Goal: Information Seeking & Learning: Learn about a topic

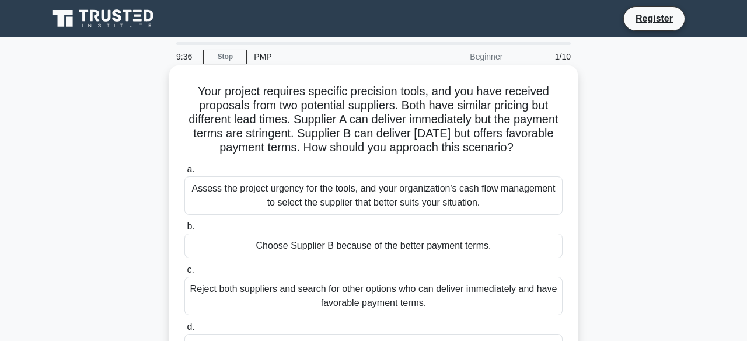
click at [375, 190] on div "Assess the project urgency for the tools, and your organization's cash flow man…" at bounding box center [374, 195] width 378 height 39
click at [185, 173] on input "a. Assess the project urgency for the tools, and your organization's cash flow …" at bounding box center [185, 170] width 0 height 8
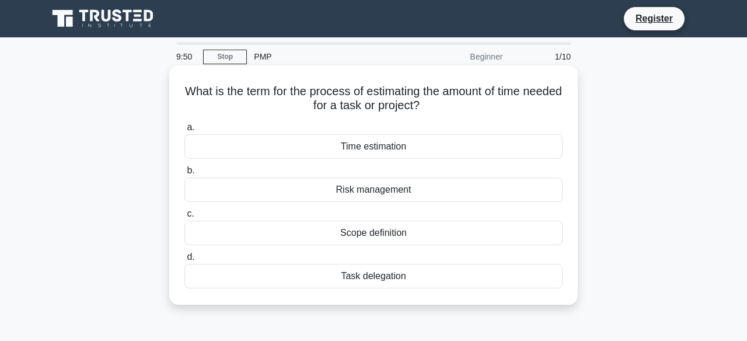
click at [406, 147] on div "Time estimation" at bounding box center [374, 146] width 378 height 25
click at [185, 131] on input "a. Time estimation" at bounding box center [185, 128] width 0 height 8
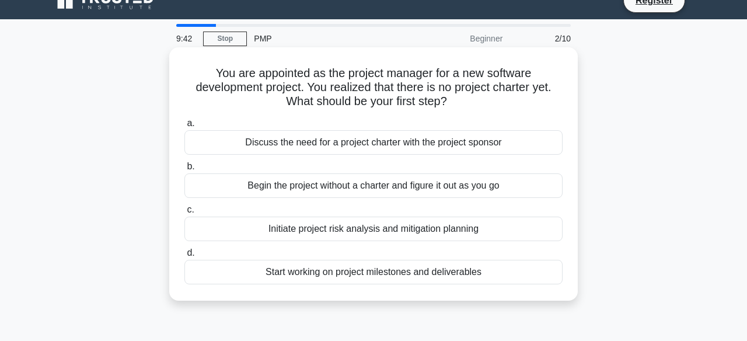
scroll to position [19, 0]
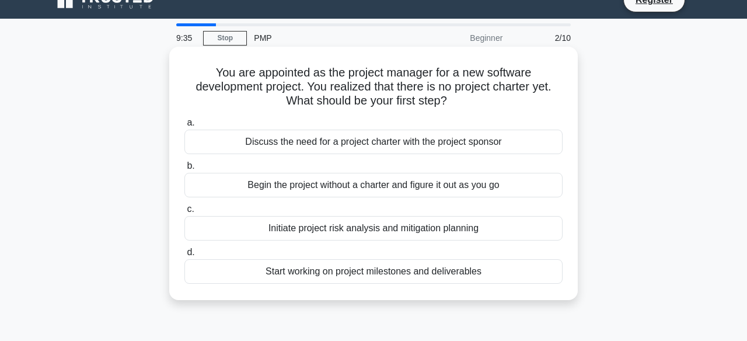
click at [419, 146] on div "Discuss the need for a project charter with the project sponsor" at bounding box center [374, 142] width 378 height 25
click at [185, 127] on input "a. Discuss the need for a project charter with the project sponsor" at bounding box center [185, 123] width 0 height 8
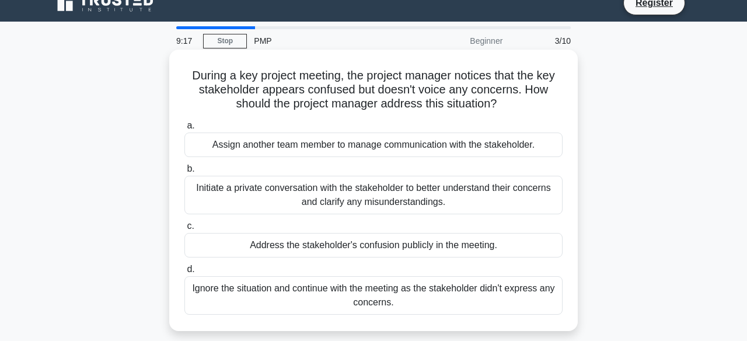
scroll to position [20, 0]
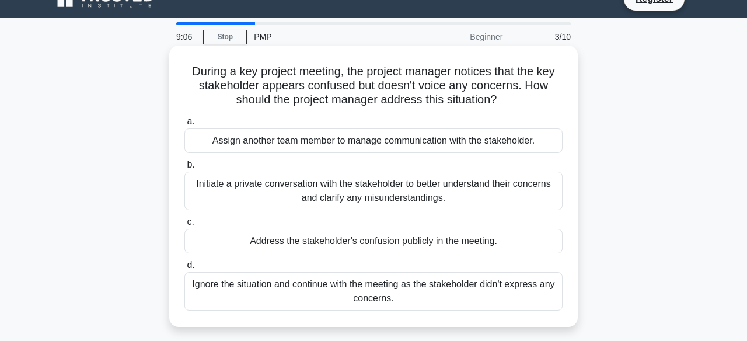
click at [491, 199] on div "Initiate a private conversation with the stakeholder to better understand their…" at bounding box center [374, 191] width 378 height 39
click at [185, 169] on input "b. Initiate a private conversation with the stakeholder to better understand th…" at bounding box center [185, 165] width 0 height 8
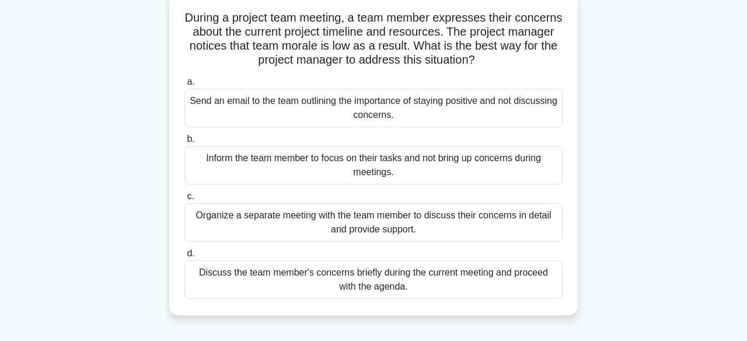
scroll to position [69, 0]
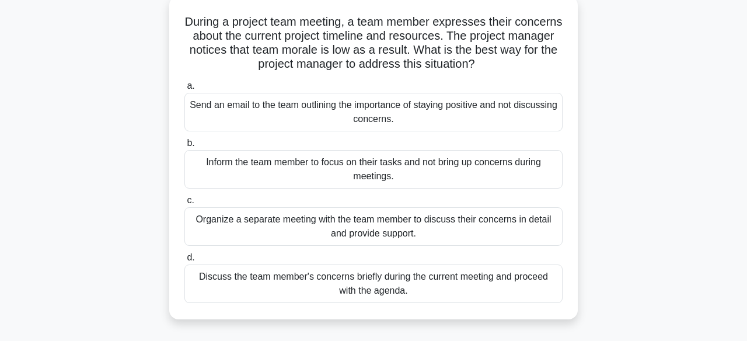
click at [445, 232] on div "Organize a separate meeting with the team member to discuss their concerns in d…" at bounding box center [374, 226] width 378 height 39
click at [185, 204] on input "c. Organize a separate meeting with the team member to discuss their concerns i…" at bounding box center [185, 201] width 0 height 8
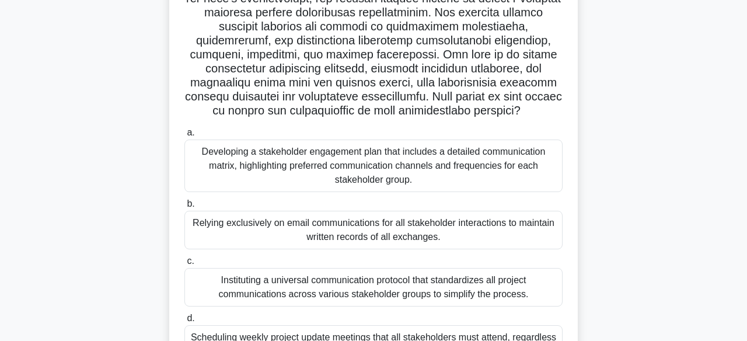
scroll to position [218, 0]
click at [484, 173] on div "Developing a stakeholder engagement plan that includes a detailed communication…" at bounding box center [374, 167] width 378 height 53
click at [185, 138] on input "a. Developing a stakeholder engagement plan that includes a detailed communicat…" at bounding box center [185, 134] width 0 height 8
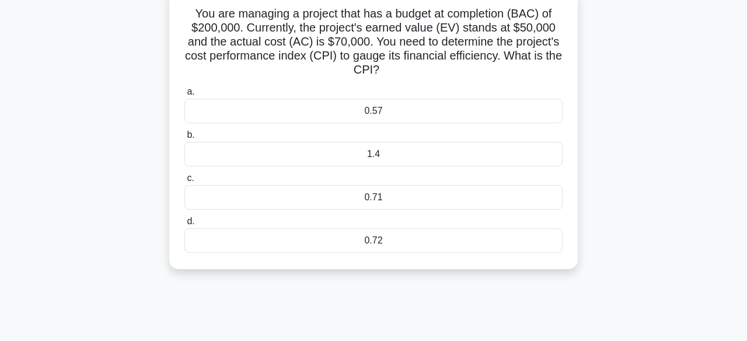
scroll to position [79, 0]
click at [394, 196] on div "0.71" at bounding box center [374, 196] width 378 height 25
click at [185, 181] on input "c. 0.71" at bounding box center [185, 177] width 0 height 8
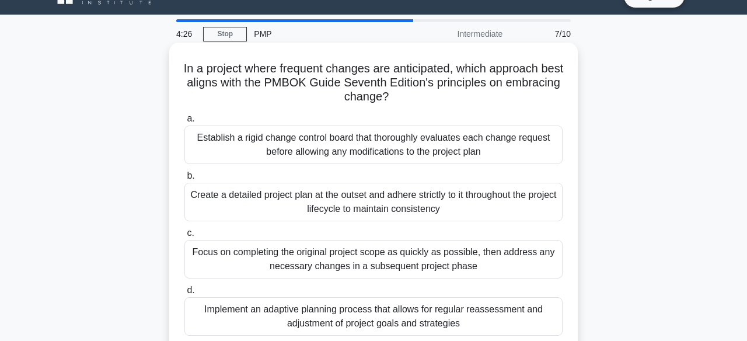
scroll to position [8, 0]
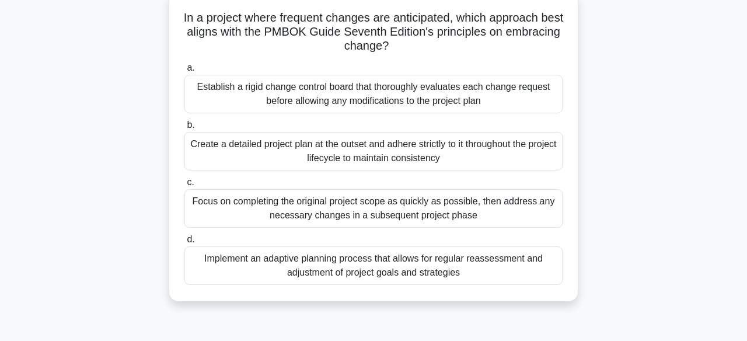
click at [482, 269] on div "Implement an adaptive planning process that allows for regular reassessment and…" at bounding box center [374, 265] width 378 height 39
click at [185, 244] on input "d. Implement an adaptive planning process that allows for regular reassessment …" at bounding box center [185, 240] width 0 height 8
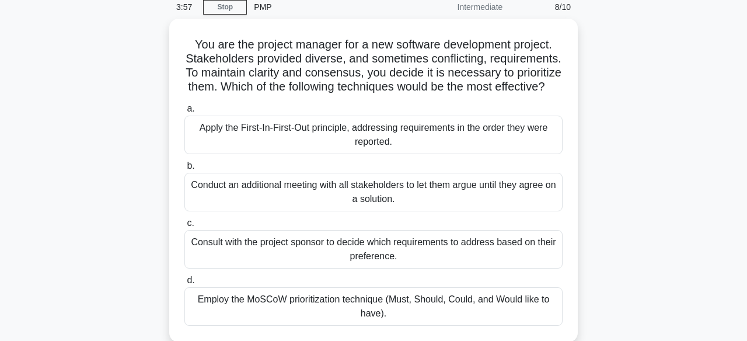
scroll to position [68, 0]
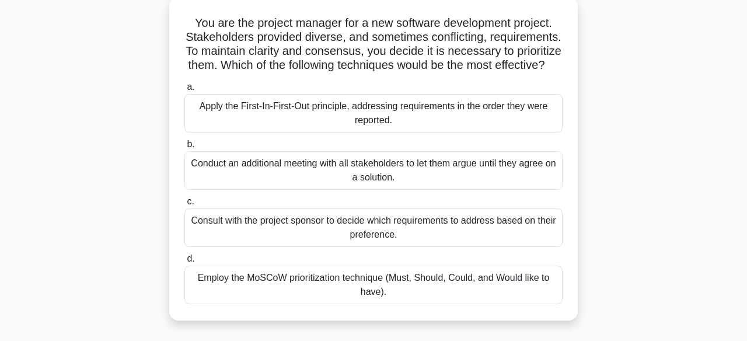
click at [455, 218] on div "Consult with the project sponsor to decide which requirements to address based …" at bounding box center [374, 227] width 378 height 39
click at [185, 206] on input "c. Consult with the project sponsor to decide which requirements to address bas…" at bounding box center [185, 202] width 0 height 8
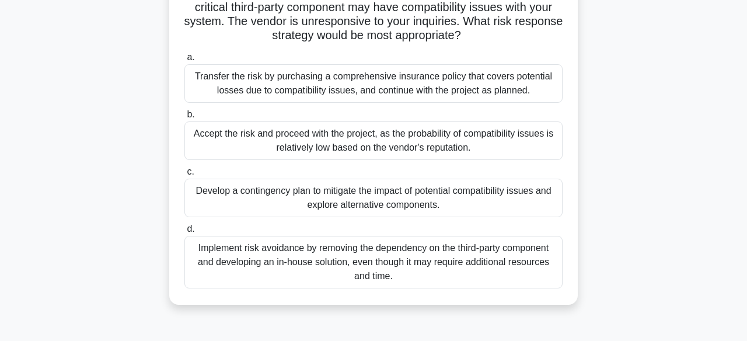
scroll to position [106, 0]
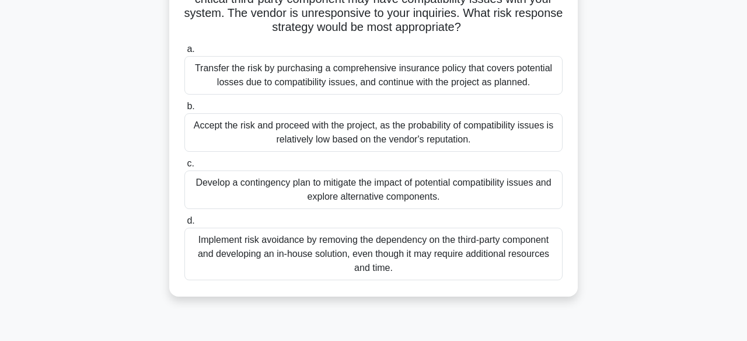
click at [357, 262] on div "Implement risk avoidance by removing the dependency on the third-party componen…" at bounding box center [374, 254] width 378 height 53
click at [185, 225] on input "d. Implement risk avoidance by removing the dependency on the third-party compo…" at bounding box center [185, 221] width 0 height 8
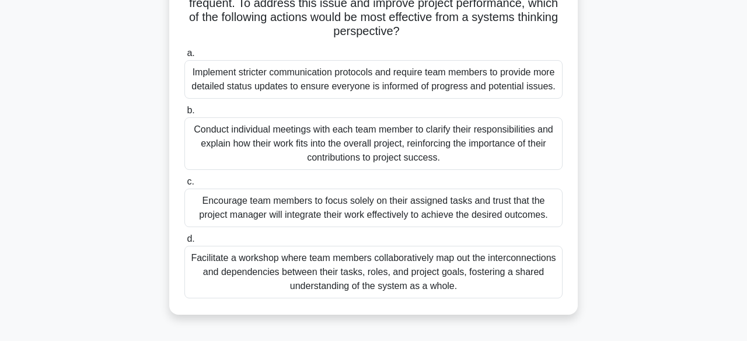
scroll to position [146, 0]
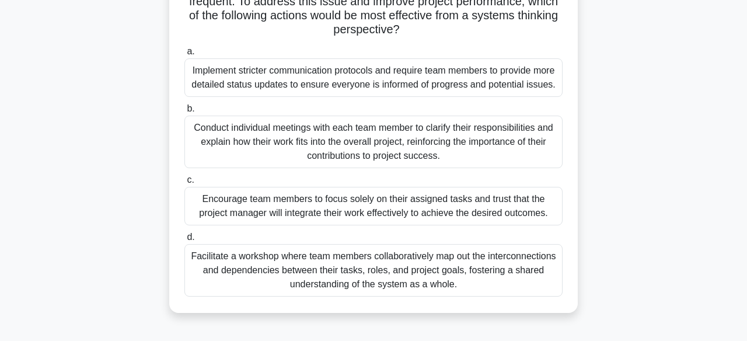
click at [499, 271] on div "Facilitate a workshop where team members collaboratively map out the interconne…" at bounding box center [374, 270] width 378 height 53
click at [185, 241] on input "d. Facilitate a workshop where team members collaboratively map out the interco…" at bounding box center [185, 238] width 0 height 8
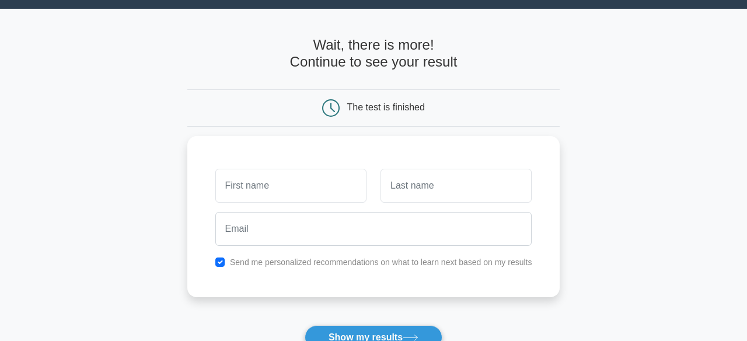
scroll to position [26, 0]
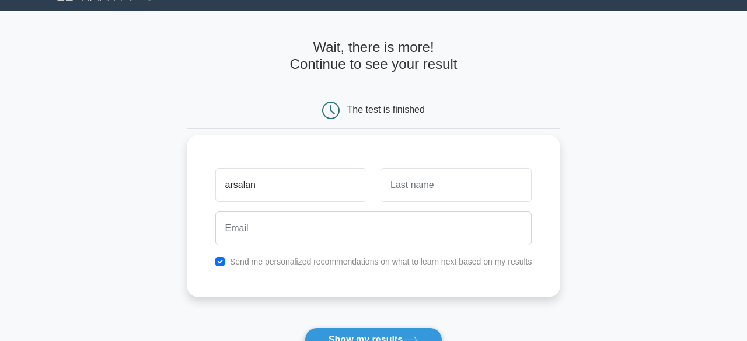
type input "arsalan"
click at [513, 191] on input "text" at bounding box center [456, 185] width 151 height 34
type input "Tareen"
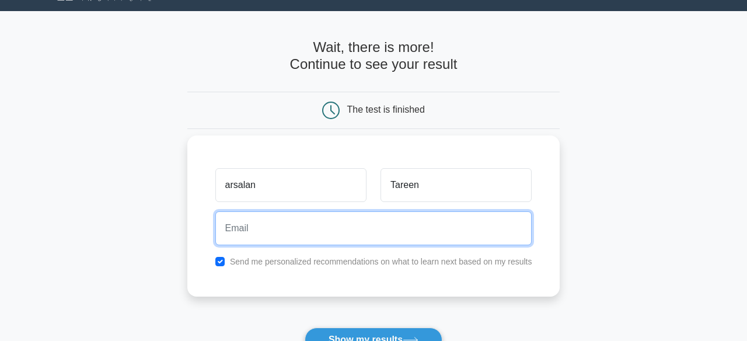
click at [328, 214] on input "email" at bounding box center [373, 228] width 317 height 34
type input "arsalantareen@gmail.com"
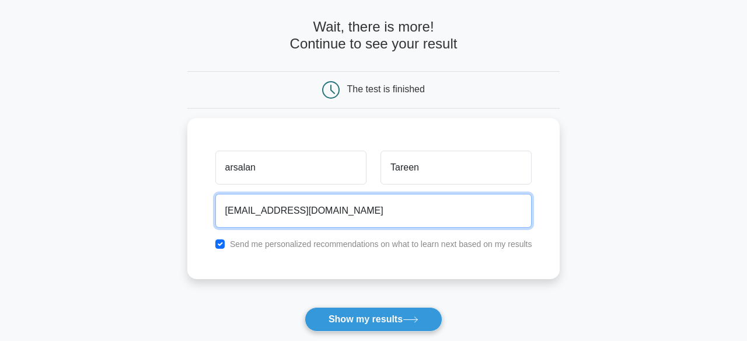
scroll to position [51, 0]
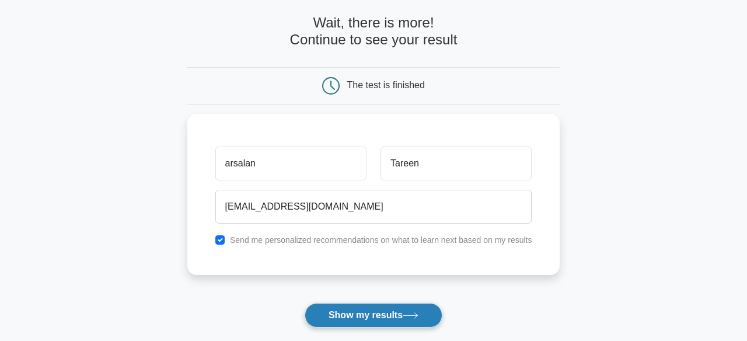
click at [352, 312] on button "Show my results" at bounding box center [374, 315] width 138 height 25
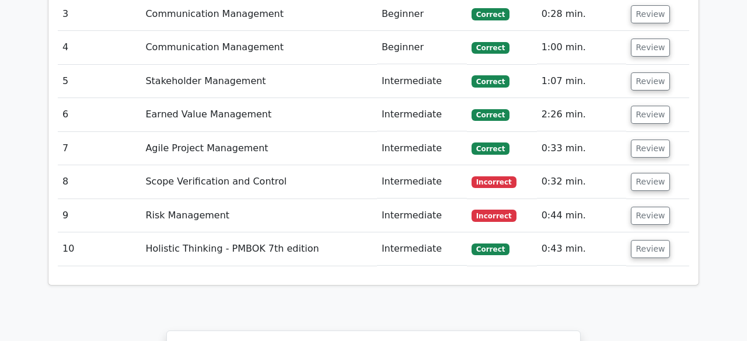
scroll to position [1628, 0]
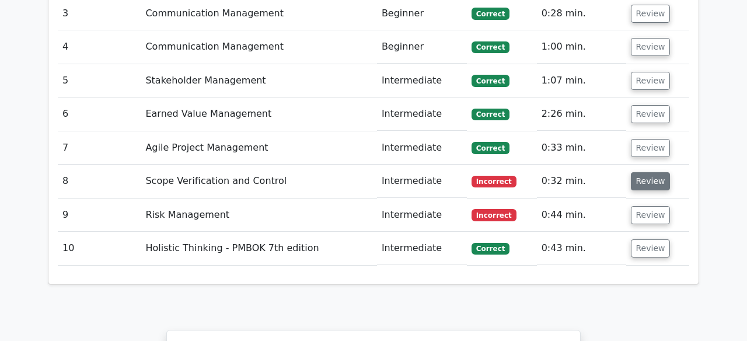
click at [655, 172] on button "Review" at bounding box center [651, 181] width 40 height 18
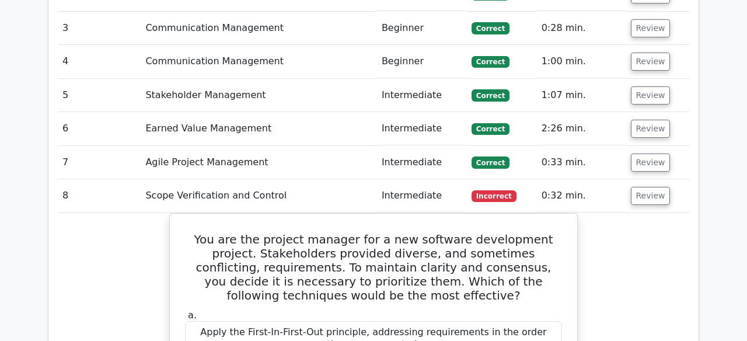
scroll to position [1611, 0]
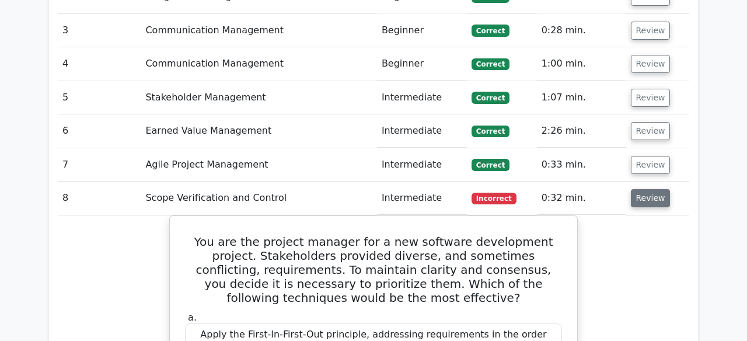
click at [650, 189] on button "Review" at bounding box center [651, 198] width 40 height 18
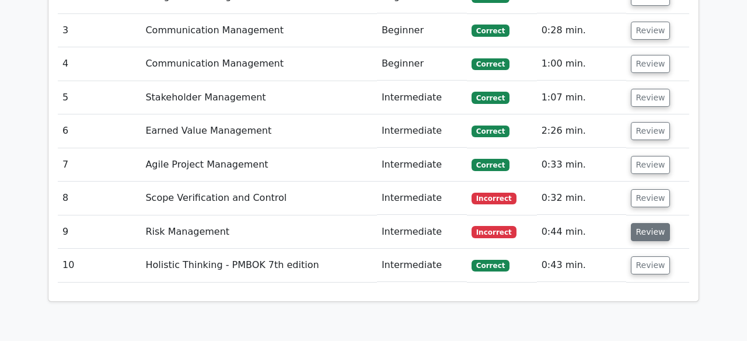
click at [665, 223] on button "Review" at bounding box center [651, 232] width 40 height 18
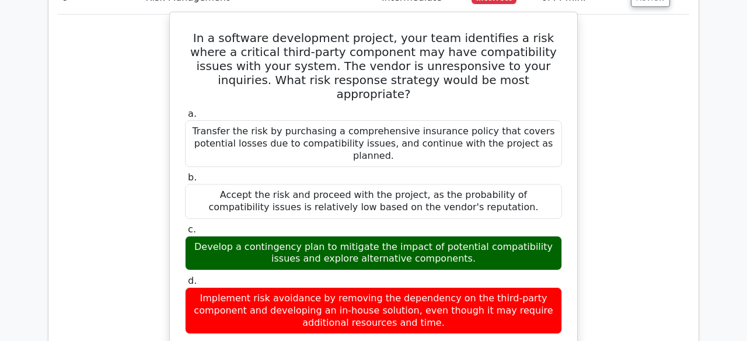
scroll to position [1846, 0]
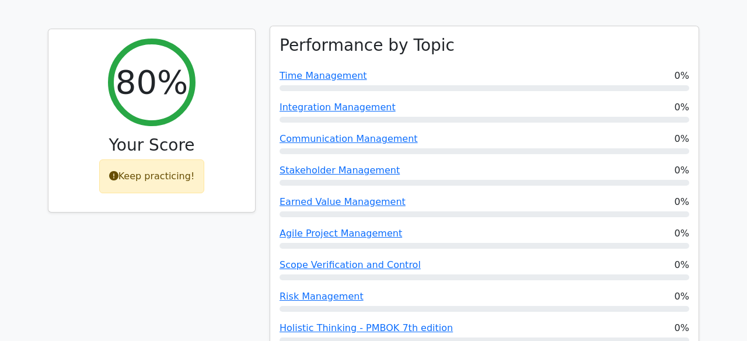
scroll to position [499, 0]
